Goal: Information Seeking & Learning: Check status

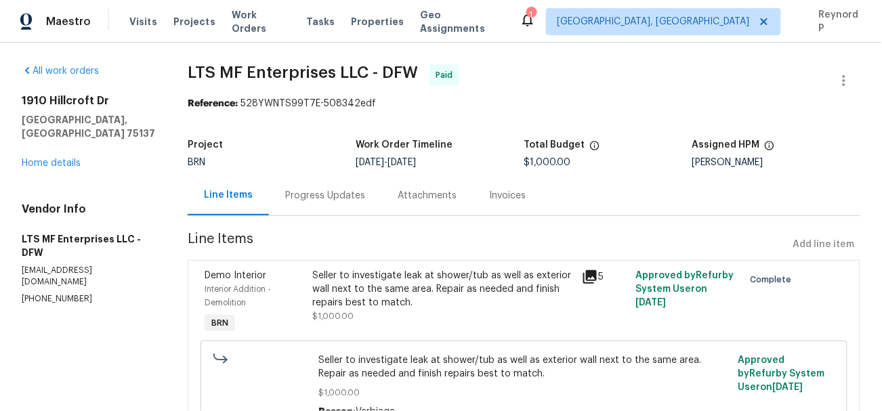
scroll to position [73, 0]
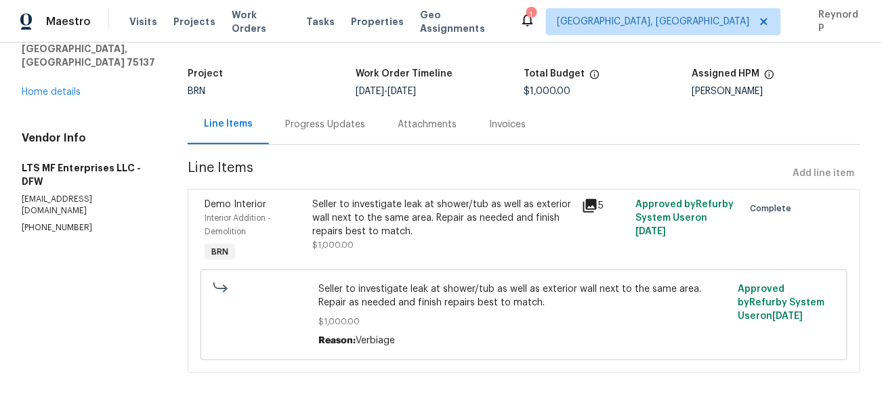
click at [384, 198] on div "Seller to investigate leak at shower/tub as well as exterior wall next to the s…" at bounding box center [442, 218] width 261 height 41
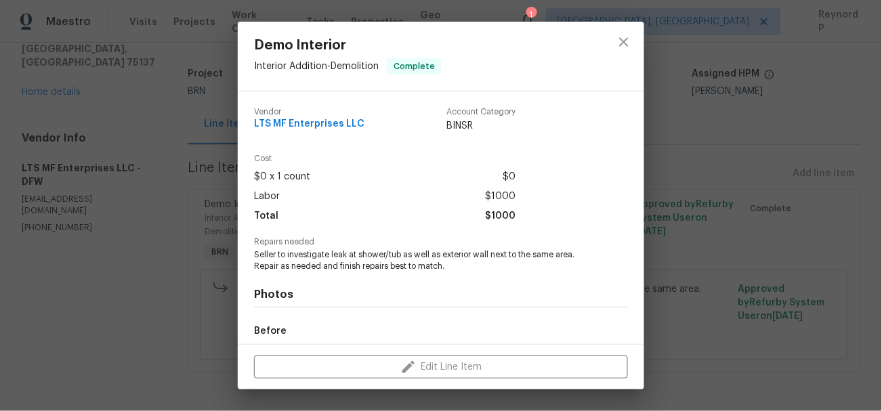
scroll to position [156, 0]
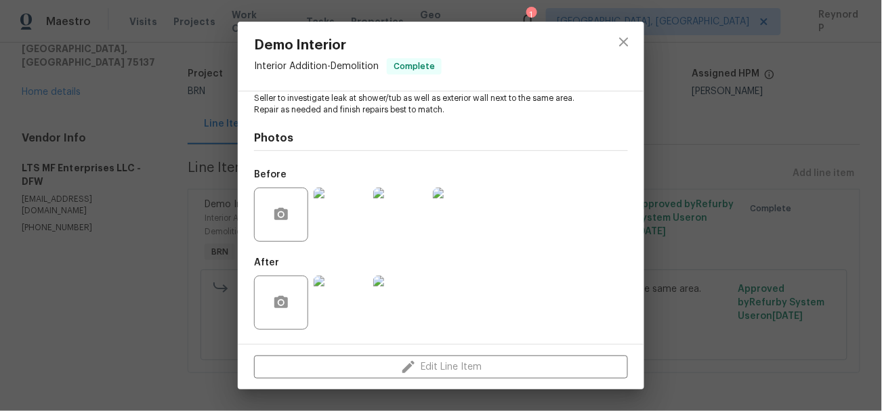
click at [201, 255] on div "Demo Interior Interior Addition - Demolition Complete Vendor LTS MF Enterprises…" at bounding box center [441, 205] width 882 height 411
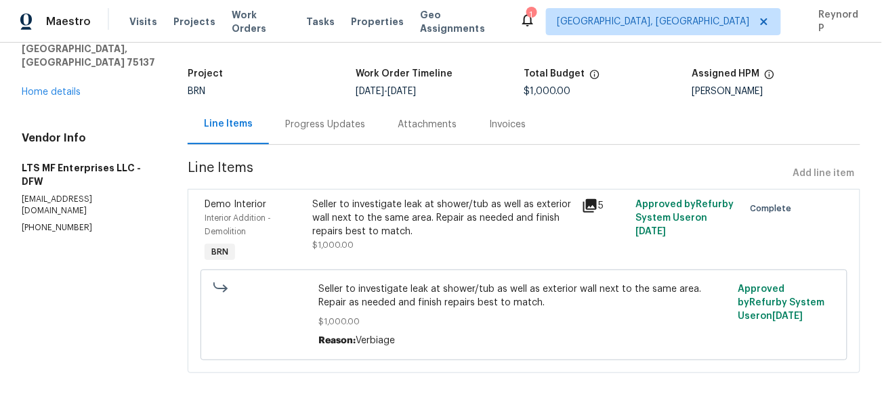
click at [563, 14] on div "Maestro Visits Projects Work Orders Tasks Properties Geo Assignments 1 Albuquer…" at bounding box center [441, 21] width 882 height 43
click at [325, 116] on div "Progress Updates" at bounding box center [325, 124] width 112 height 40
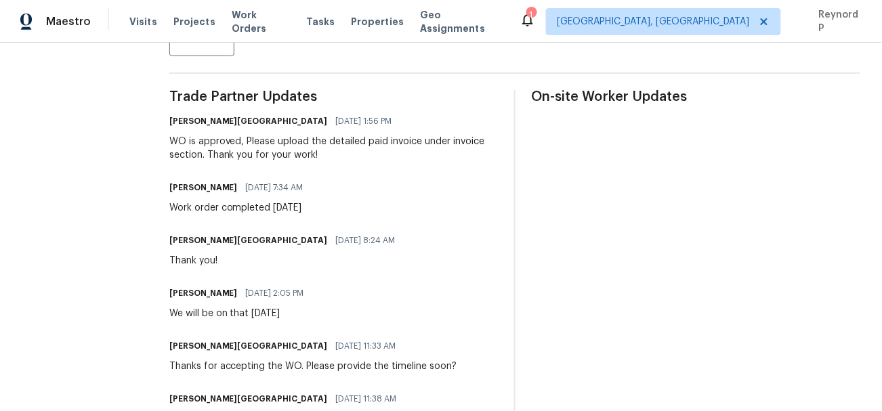
scroll to position [291, 0]
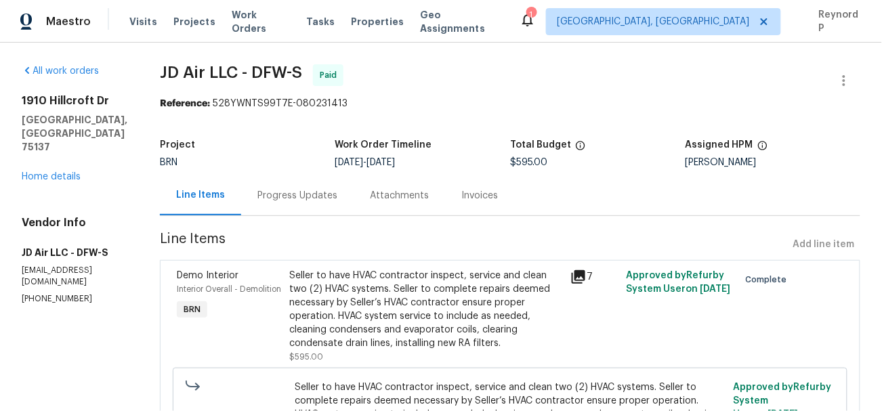
click at [303, 299] on div "Seller to have HVAC contractor inspect, service and clean two (2) HVAC systems.…" at bounding box center [425, 309] width 273 height 81
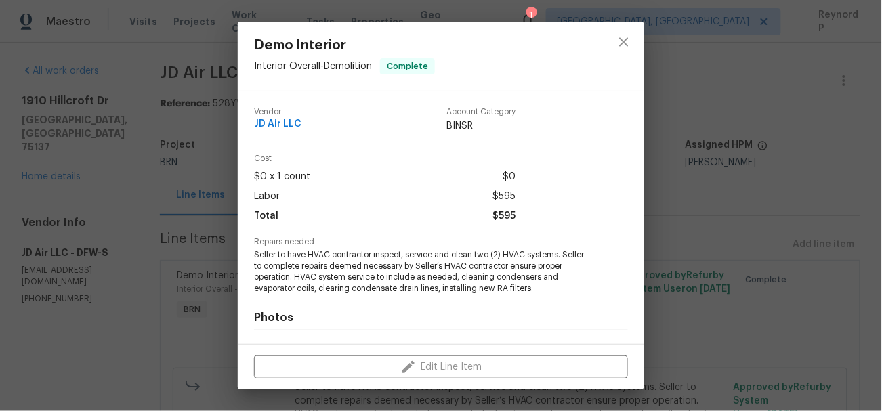
scroll to position [179, 0]
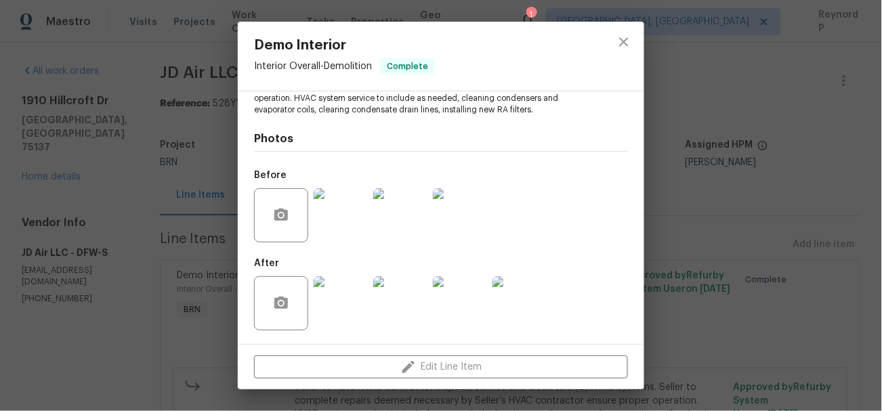
click at [204, 144] on div "Demo Interior Interior Overall - Demolition Complete Vendor JD Air LLC Account …" at bounding box center [441, 205] width 882 height 411
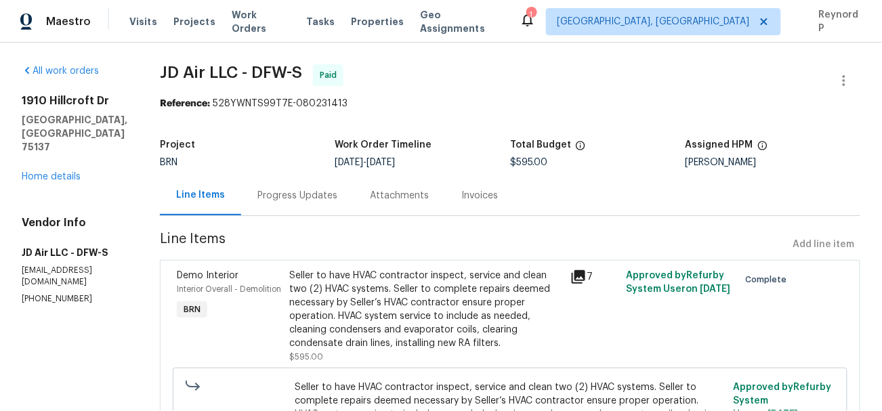
click at [278, 188] on div "Progress Updates" at bounding box center [297, 195] width 112 height 40
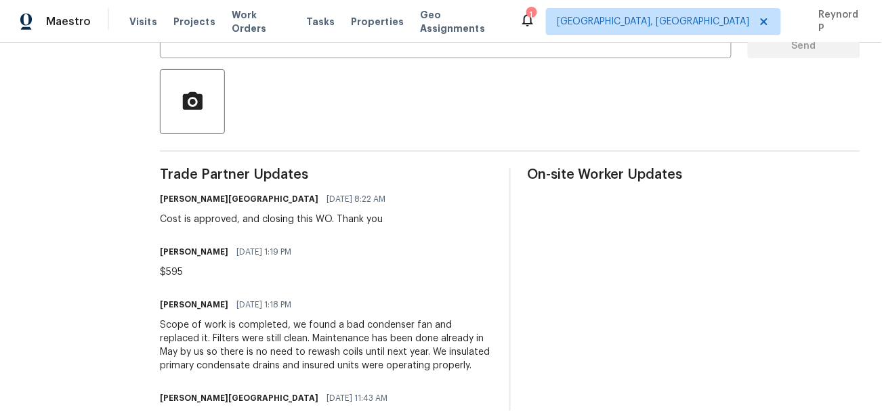
scroll to position [258, 0]
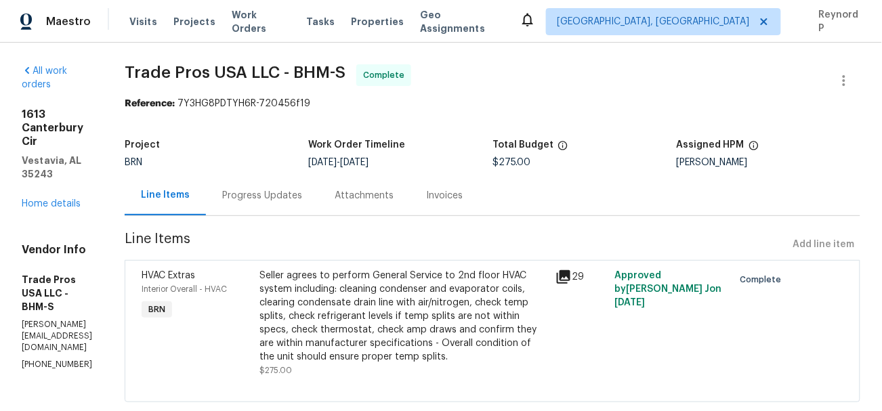
click at [302, 198] on div "Progress Updates" at bounding box center [262, 196] width 80 height 14
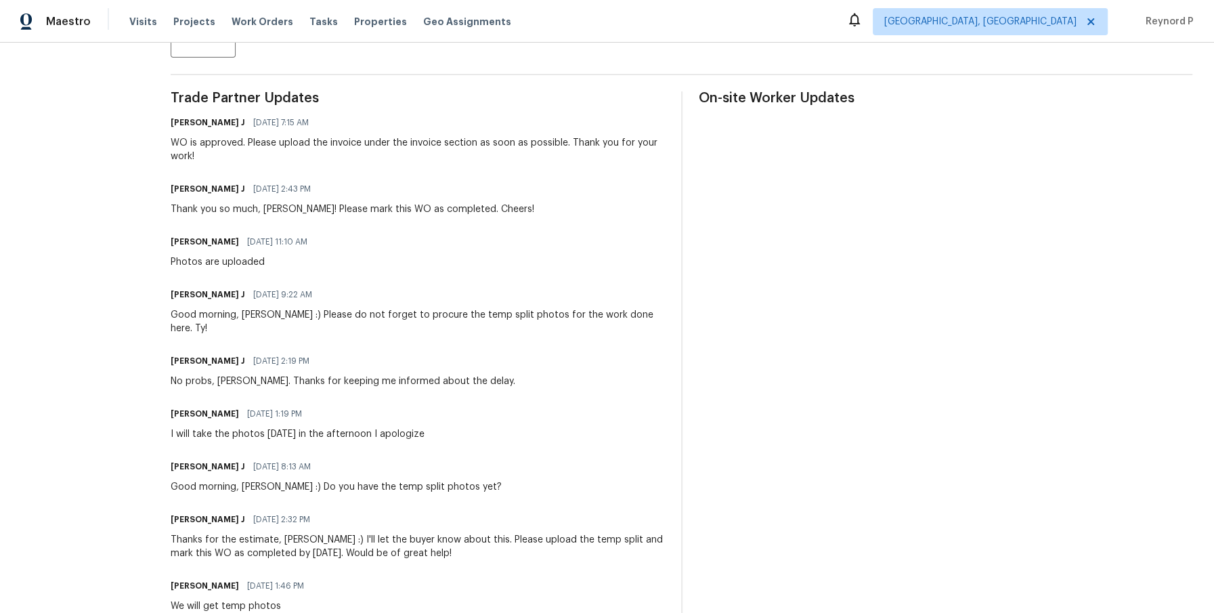
scroll to position [368, 0]
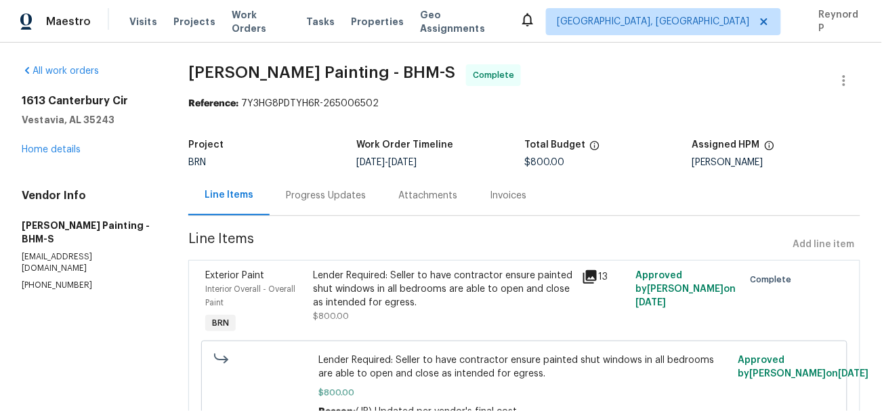
click at [366, 197] on div "Progress Updates" at bounding box center [326, 196] width 80 height 14
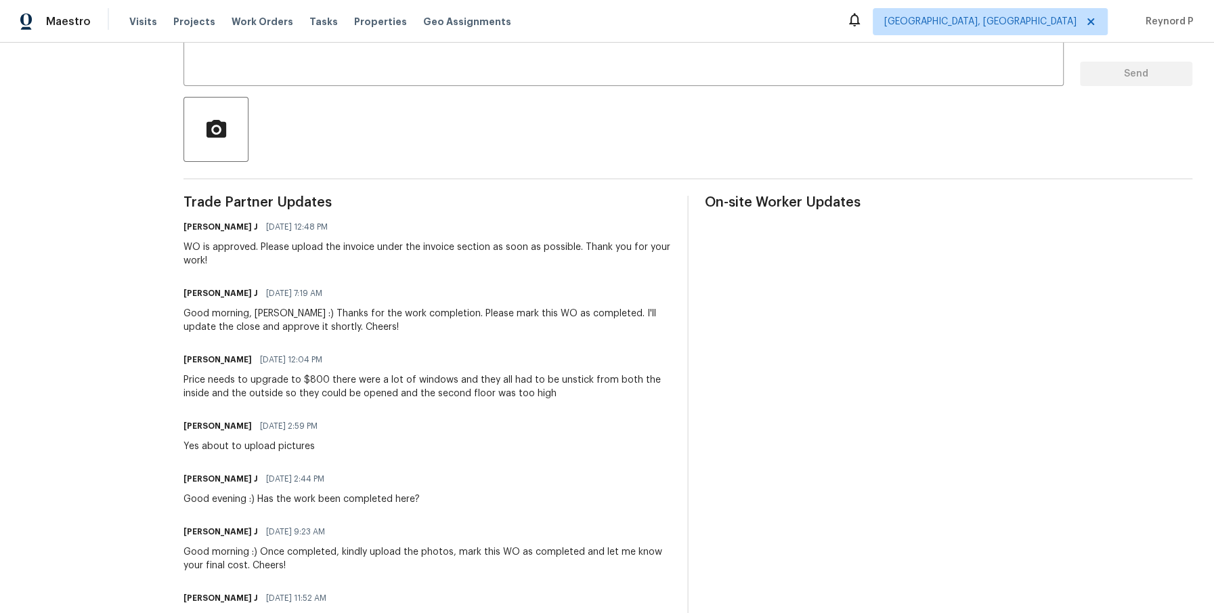
scroll to position [264, 0]
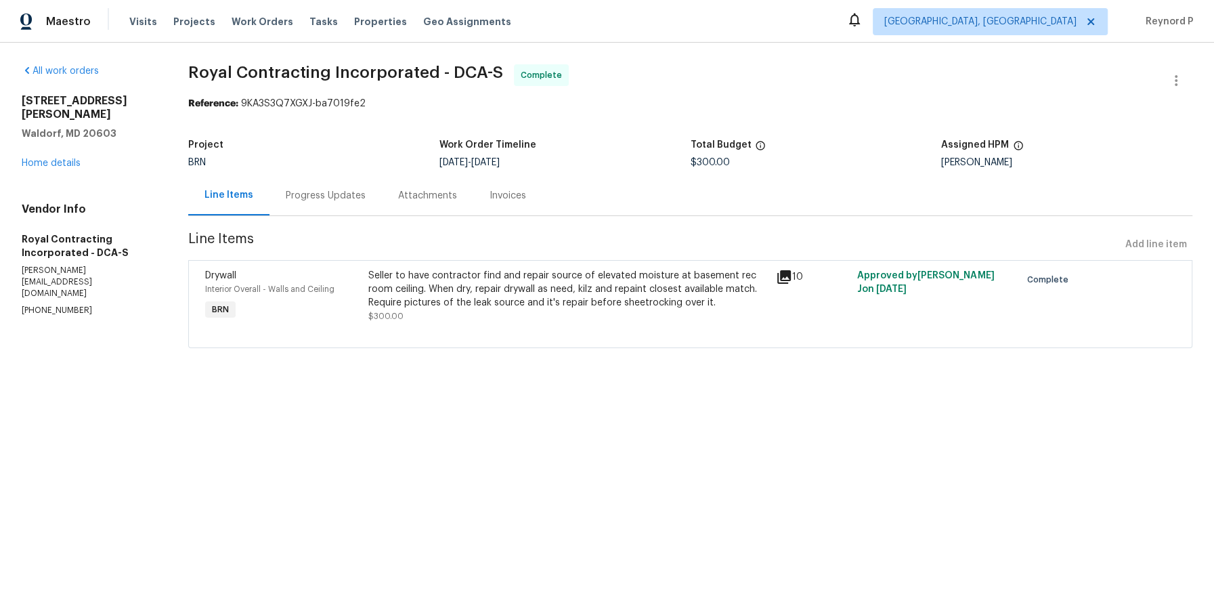
click at [445, 285] on div "Seller to have contractor find and repair source of elevated moisture at baseme…" at bounding box center [568, 289] width 400 height 41
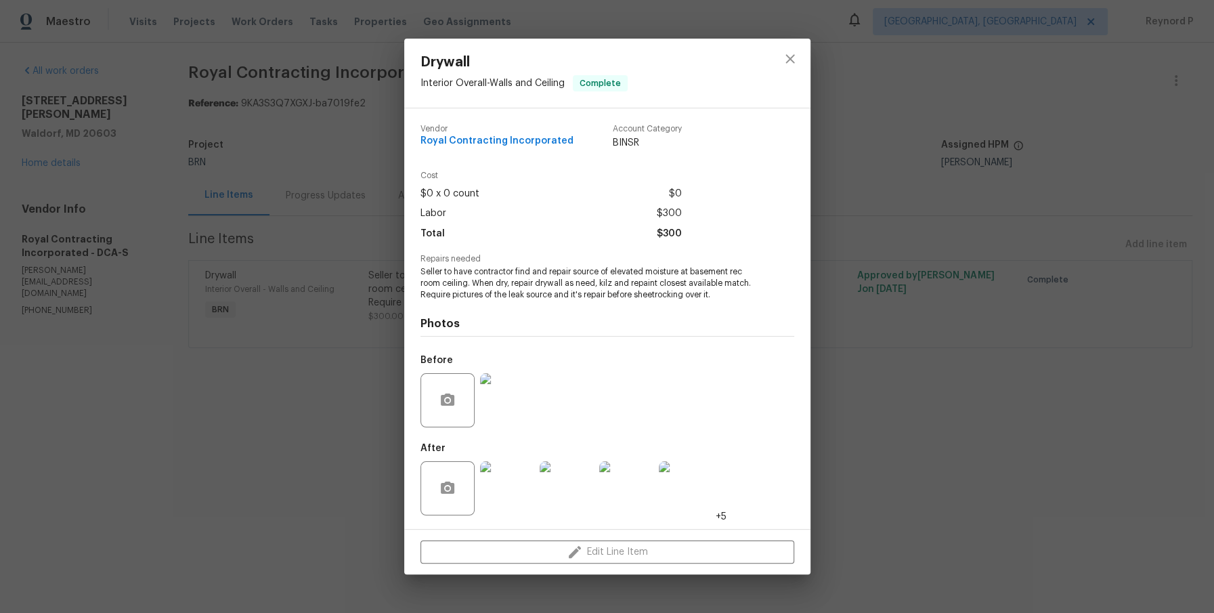
click at [292, 420] on div "Drywall Interior Overall - Walls and Ceiling Complete Vendor Royal Contracting …" at bounding box center [607, 306] width 1214 height 613
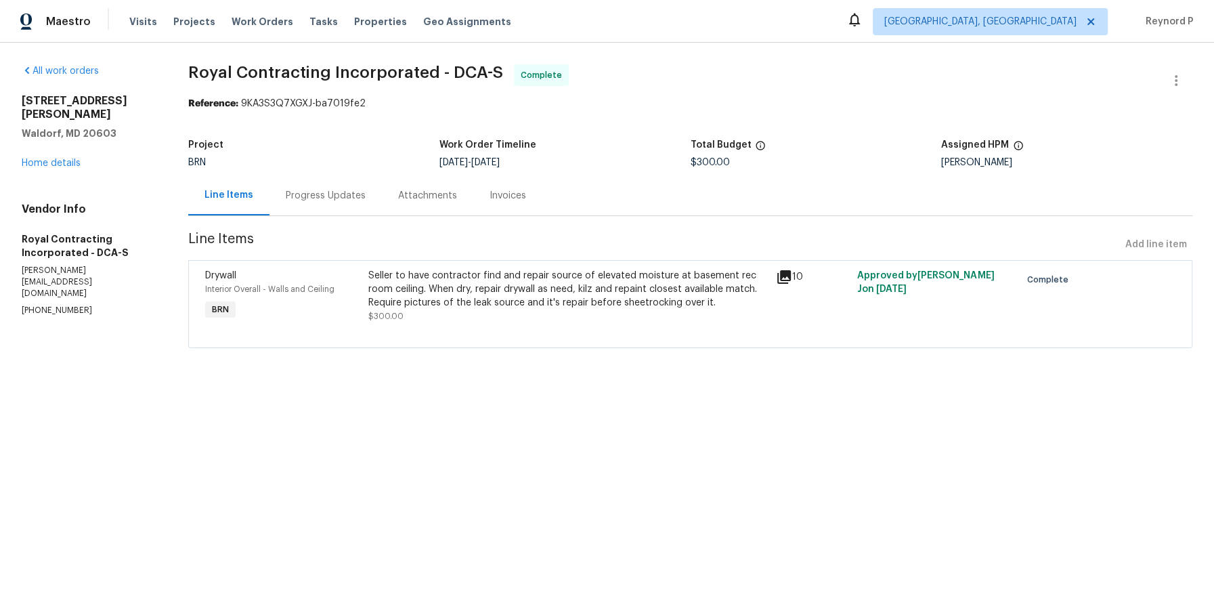
click at [521, 268] on div "Seller to have contractor find and repair source of elevated moisture at baseme…" at bounding box center [568, 296] width 408 height 62
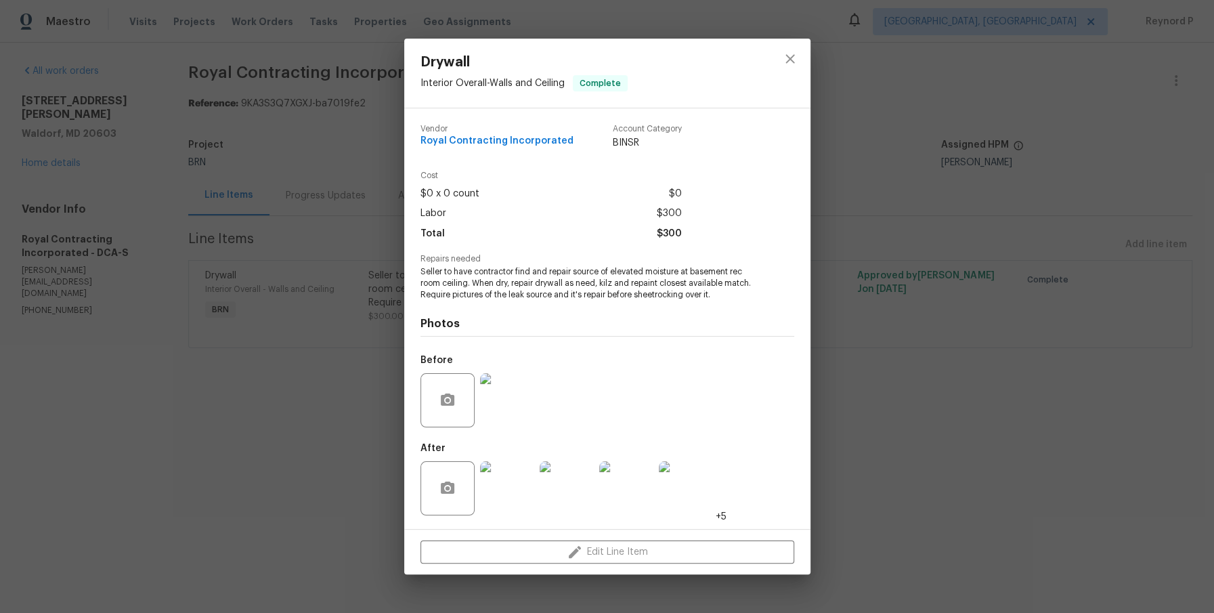
click at [377, 408] on div "Drywall Interior Overall - Walls and Ceiling Complete Vendor Royal Contracting …" at bounding box center [607, 306] width 1214 height 613
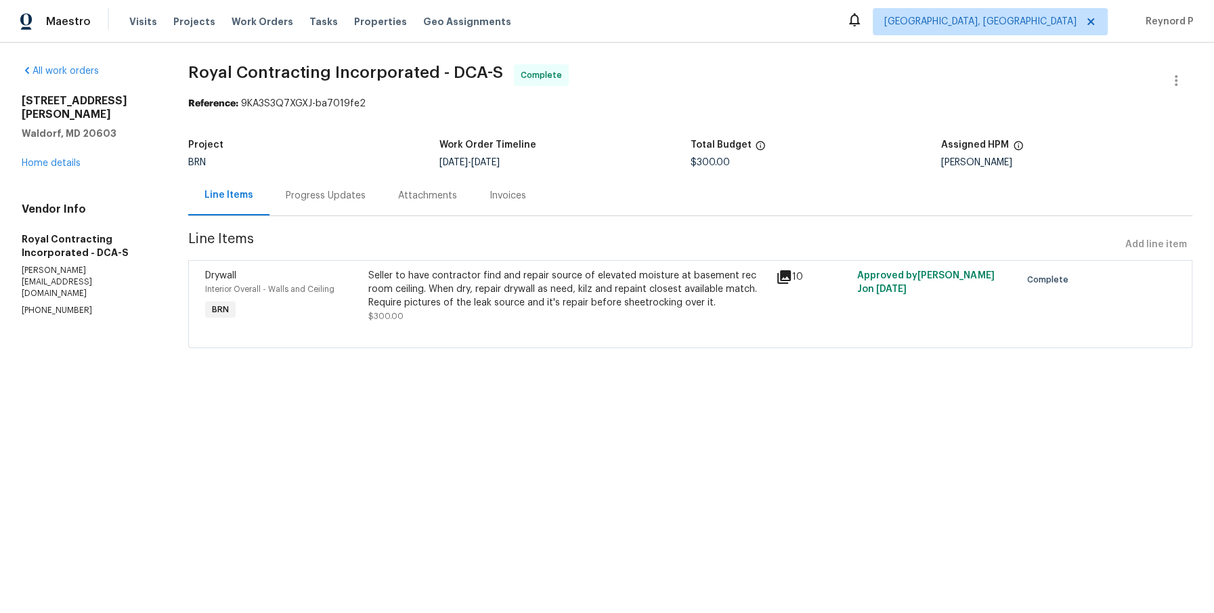
click at [328, 189] on div "Progress Updates" at bounding box center [326, 196] width 80 height 14
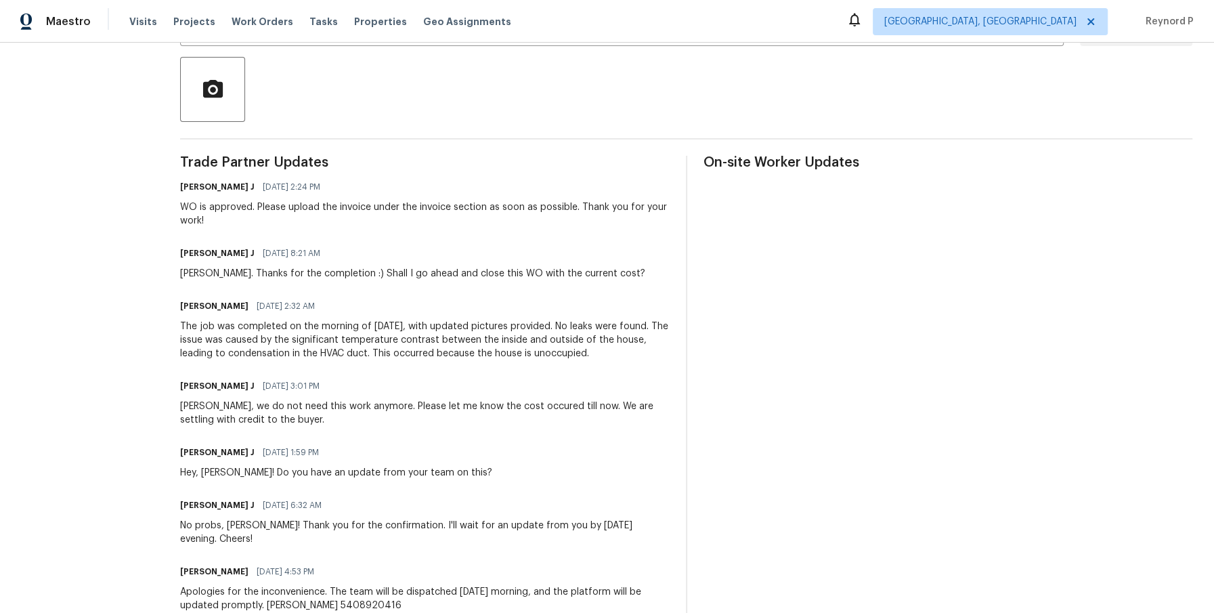
scroll to position [291, 0]
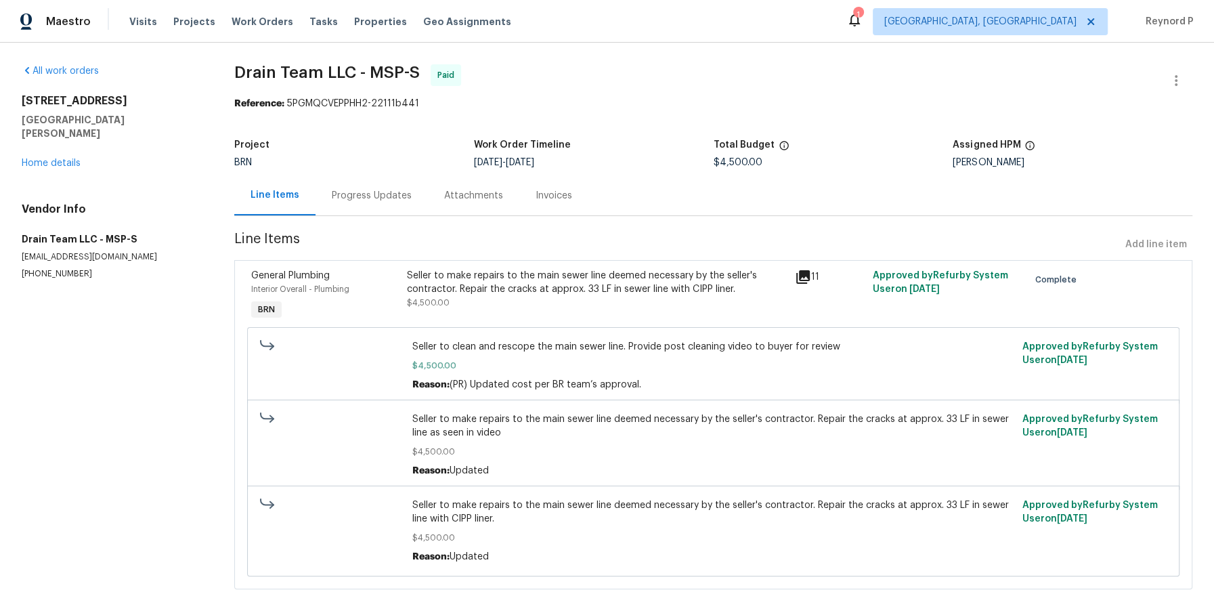
click at [464, 283] on div "Seller to make repairs to the main sewer line deemed necessary by the seller's …" at bounding box center [597, 282] width 381 height 27
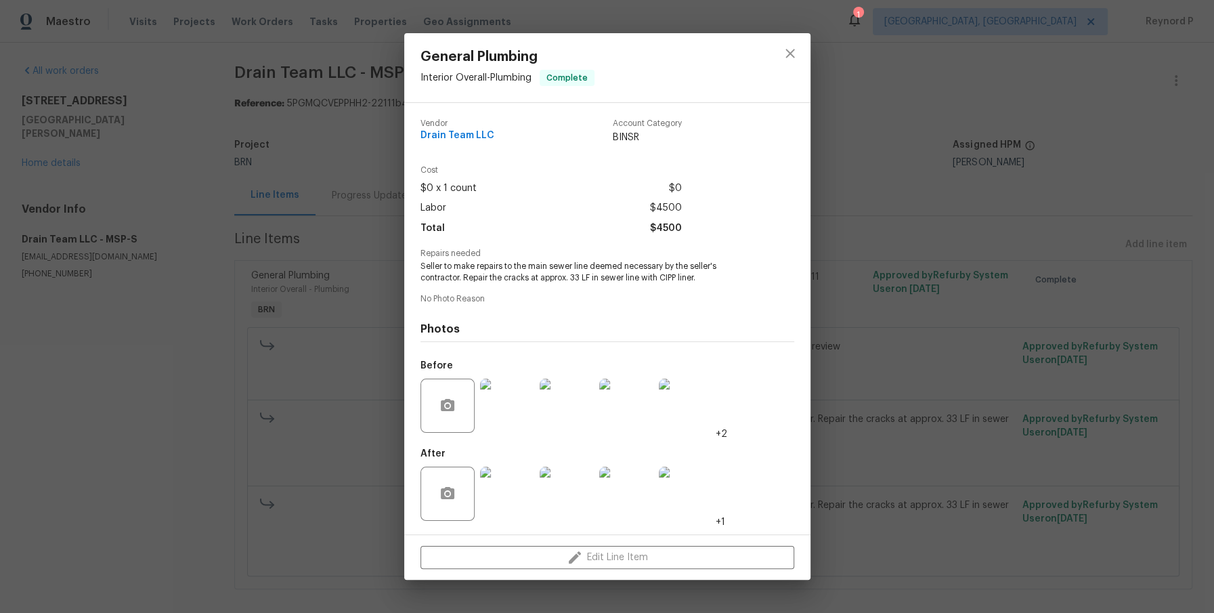
click at [180, 350] on div "General Plumbing Interior Overall - Plumbing Complete Vendor Drain Team LLC Acc…" at bounding box center [607, 306] width 1214 height 613
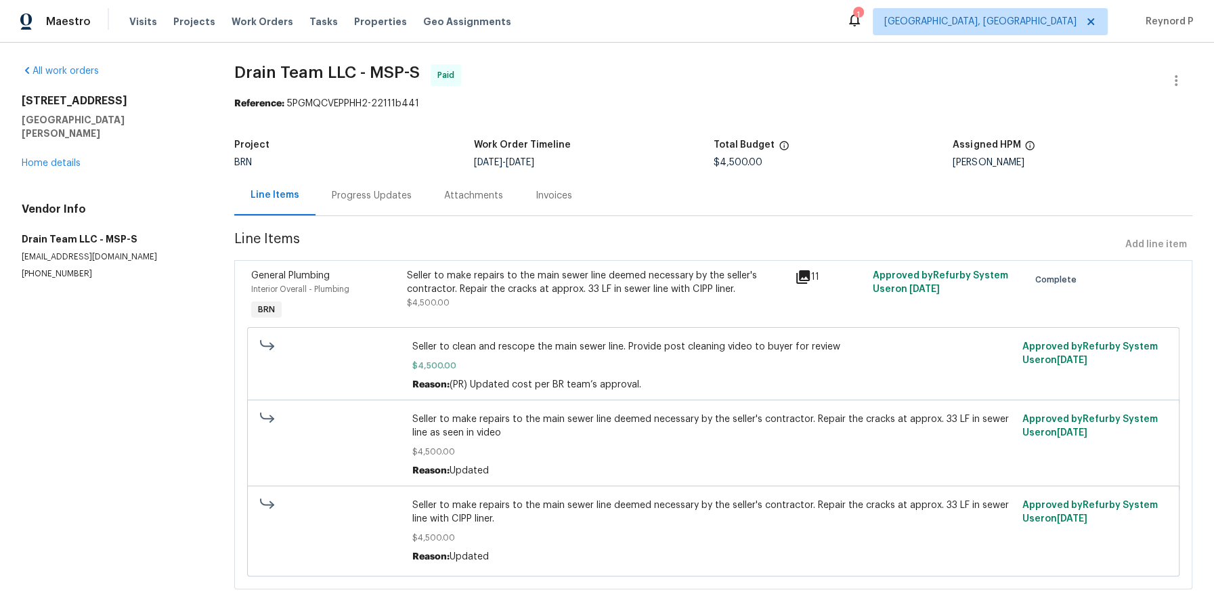
click at [396, 185] on div "Progress Updates" at bounding box center [372, 195] width 112 height 40
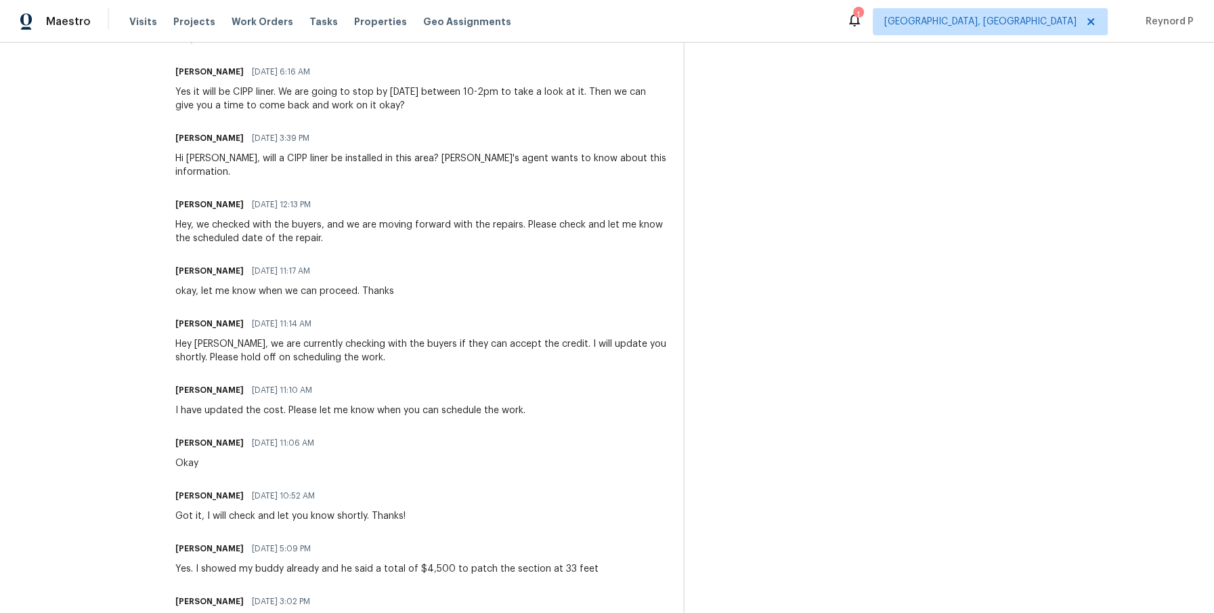
scroll to position [2113, 0]
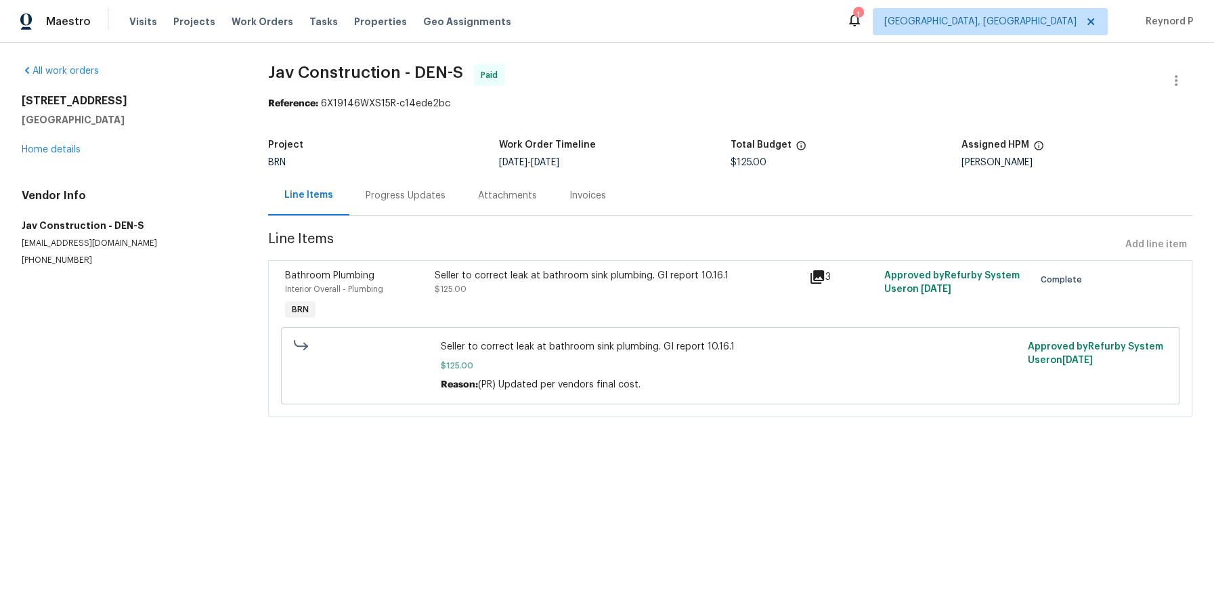
click at [505, 280] on div "Seller to correct leak at bathroom sink plumbing. GI report 10.16.1" at bounding box center [618, 276] width 366 height 14
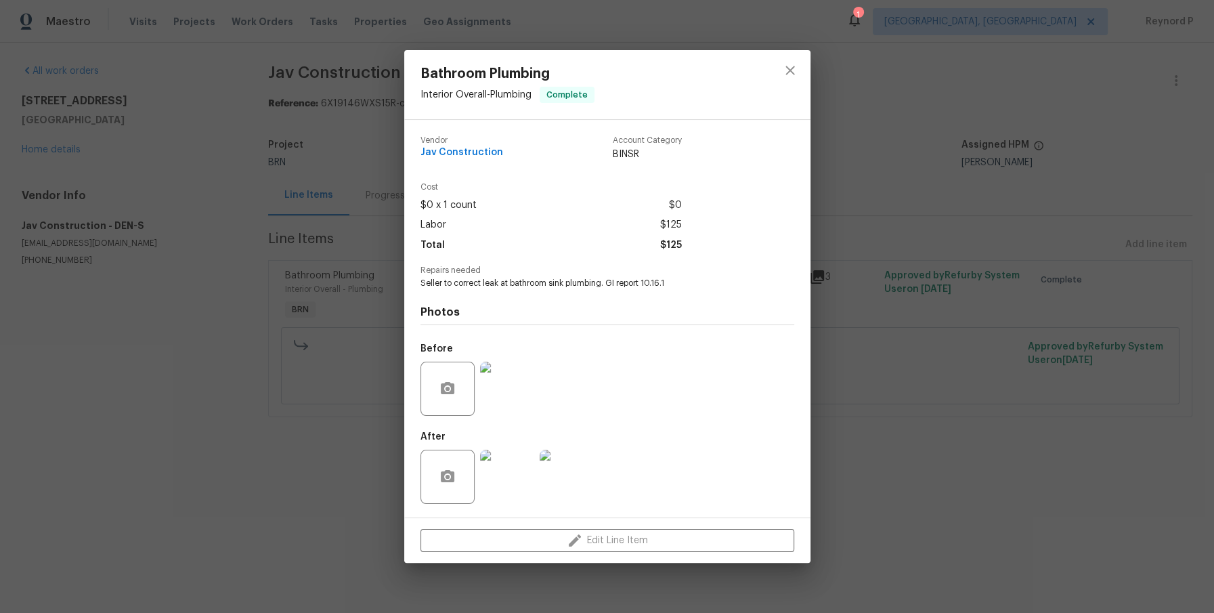
click at [341, 451] on div "Bathroom Plumbing Interior Overall - Plumbing Complete Vendor Jav Construction …" at bounding box center [607, 306] width 1214 height 613
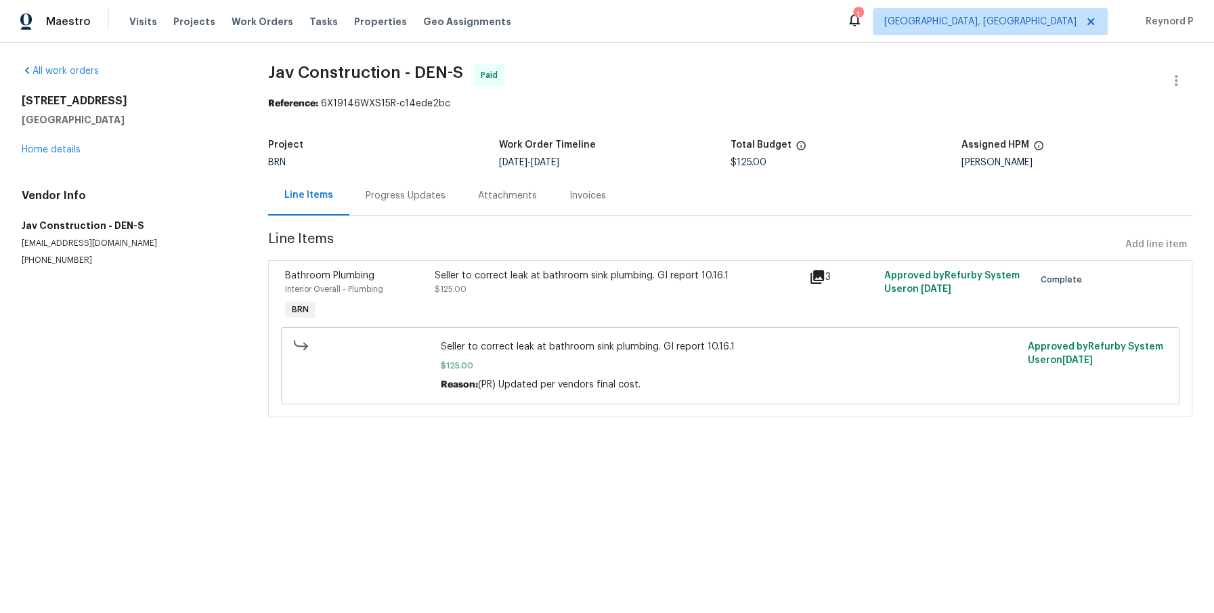
click at [396, 212] on div "Progress Updates" at bounding box center [406, 195] width 112 height 40
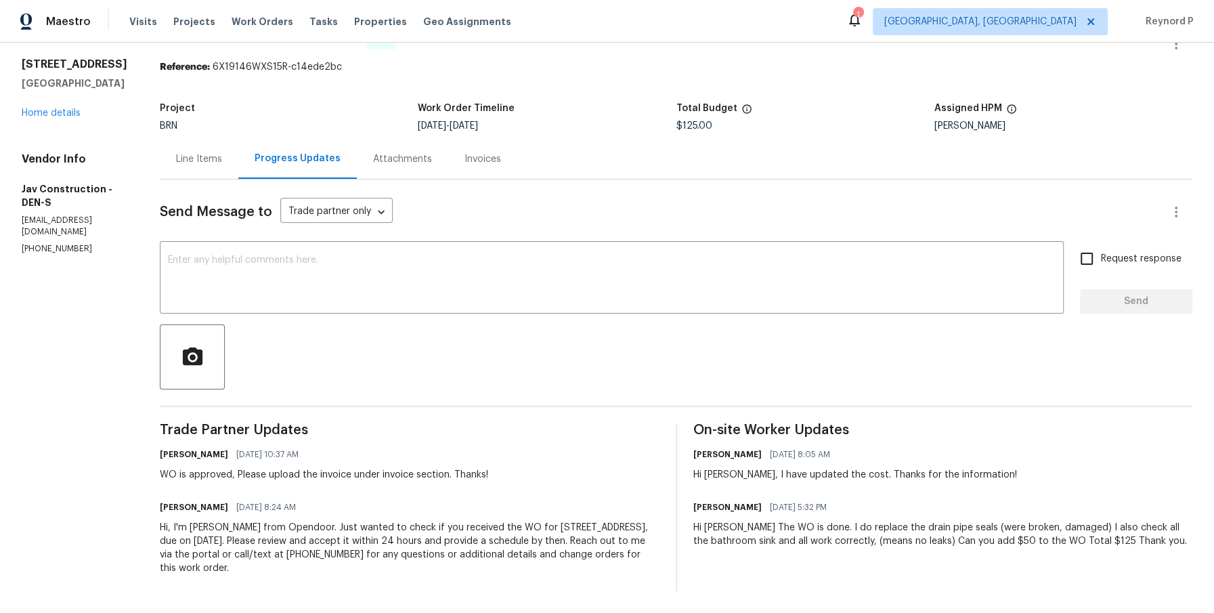
scroll to position [37, 0]
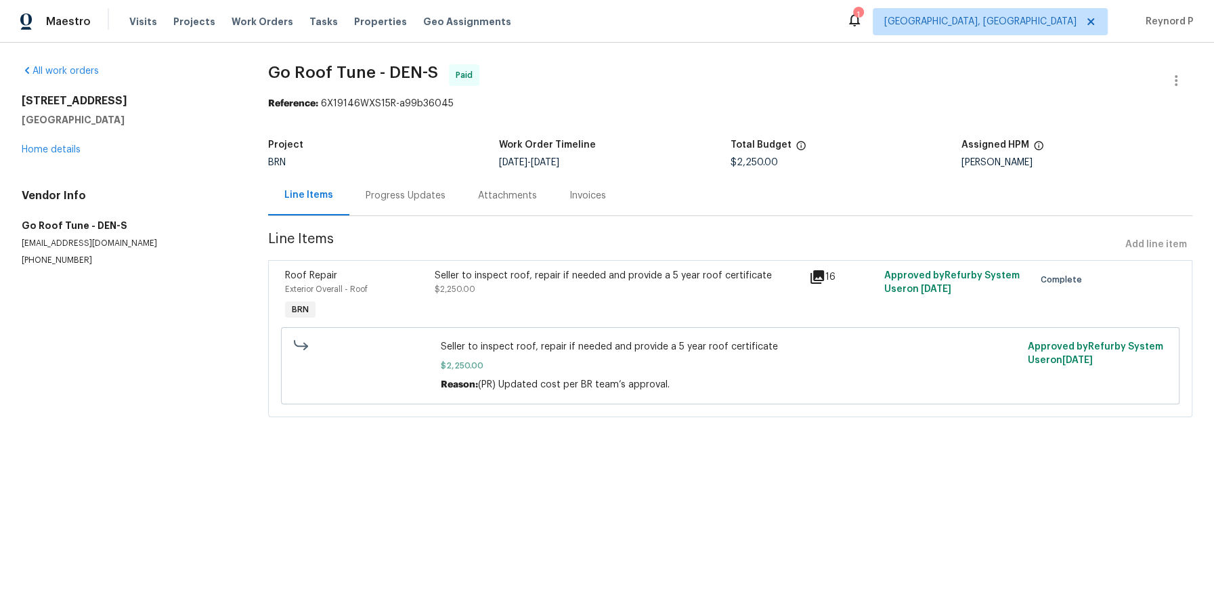
click at [468, 292] on span "$2,250.00" at bounding box center [455, 289] width 41 height 8
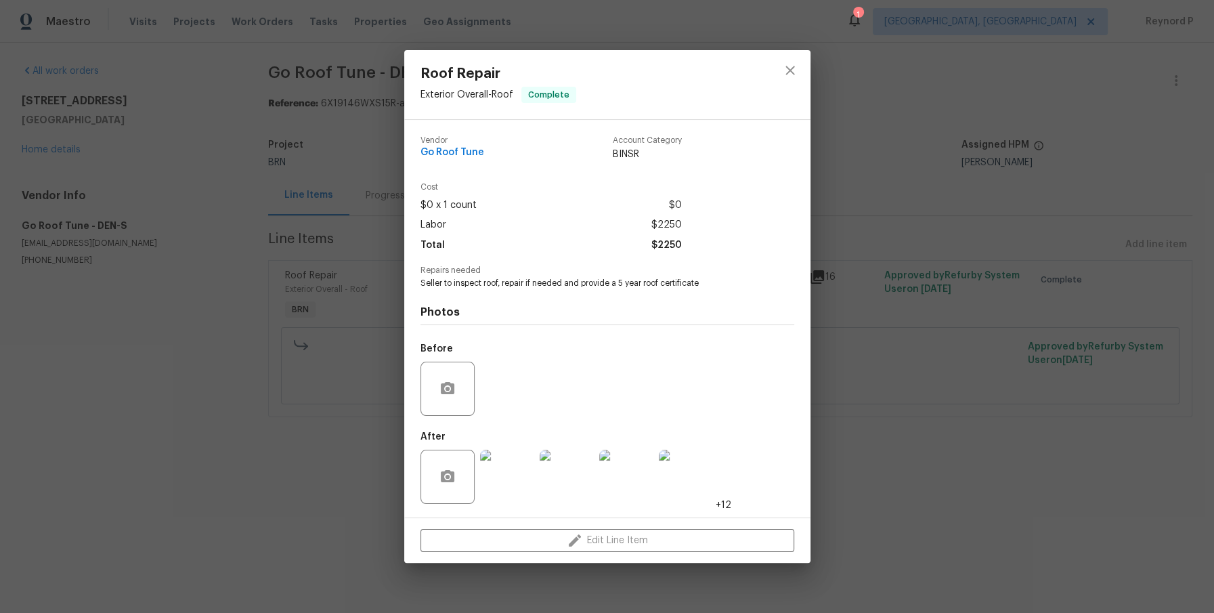
click at [303, 515] on div "Roof Repair Exterior Overall - Roof Complete Vendor Go Roof Tune Account Catego…" at bounding box center [607, 306] width 1214 height 613
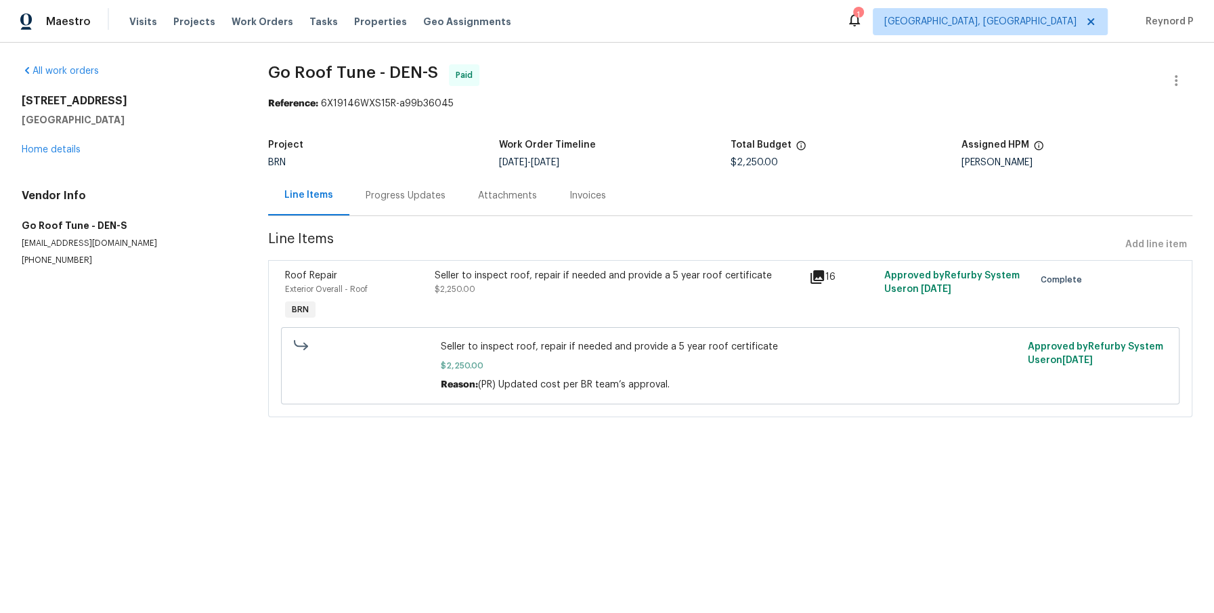
click at [418, 181] on div "Progress Updates" at bounding box center [406, 195] width 112 height 40
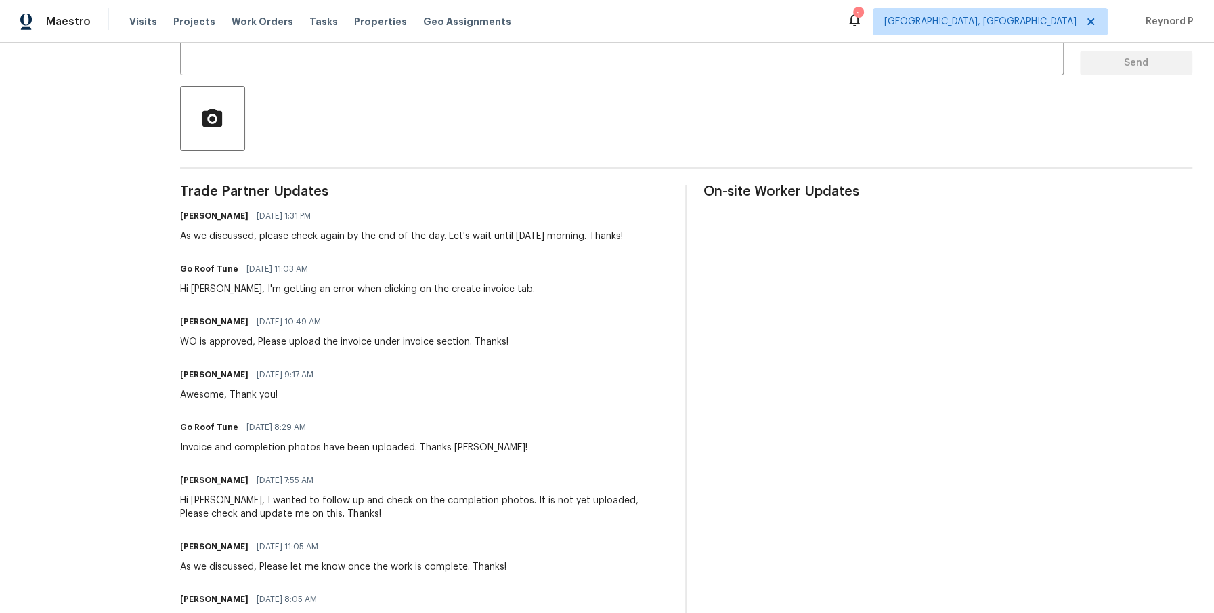
scroll to position [275, 0]
